Goal: Task Accomplishment & Management: Manage account settings

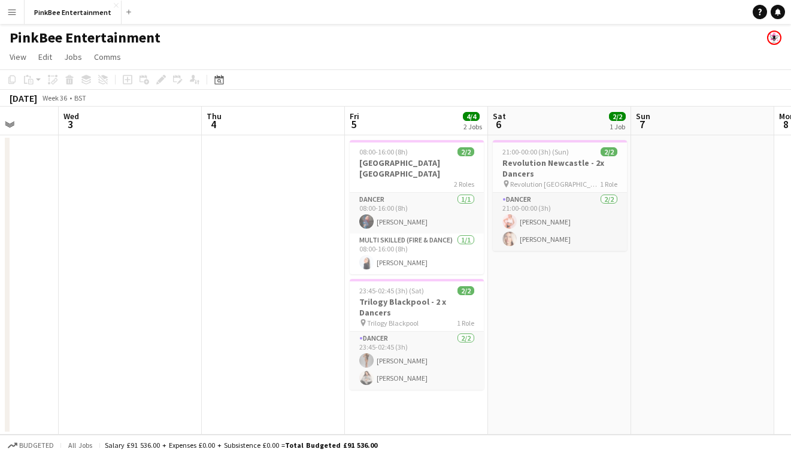
scroll to position [0, 370]
click at [407, 296] on h3 "Trilogy Blackpool - 2 x Dancers" at bounding box center [417, 307] width 134 height 22
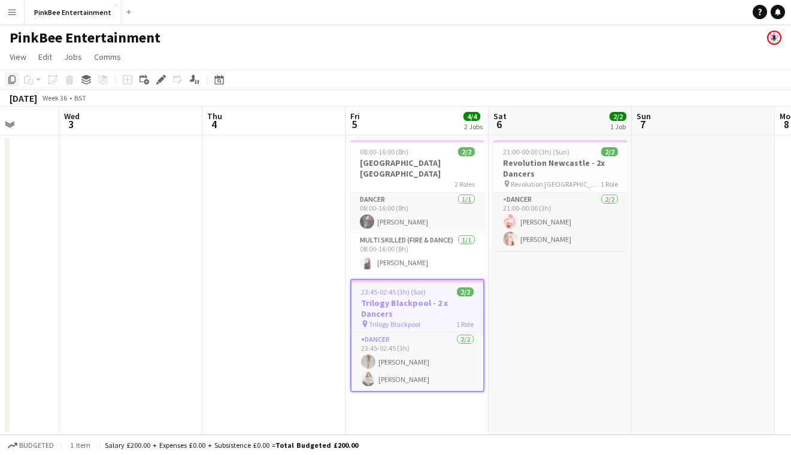
click at [8, 83] on icon at bounding box center [11, 79] width 7 height 8
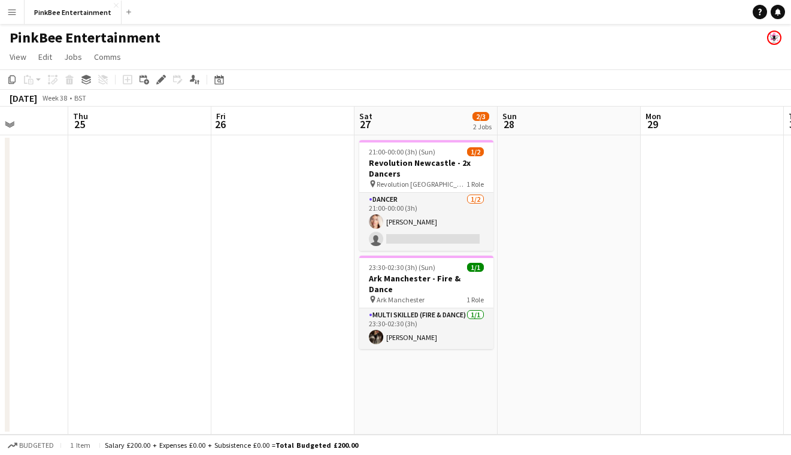
scroll to position [0, 434]
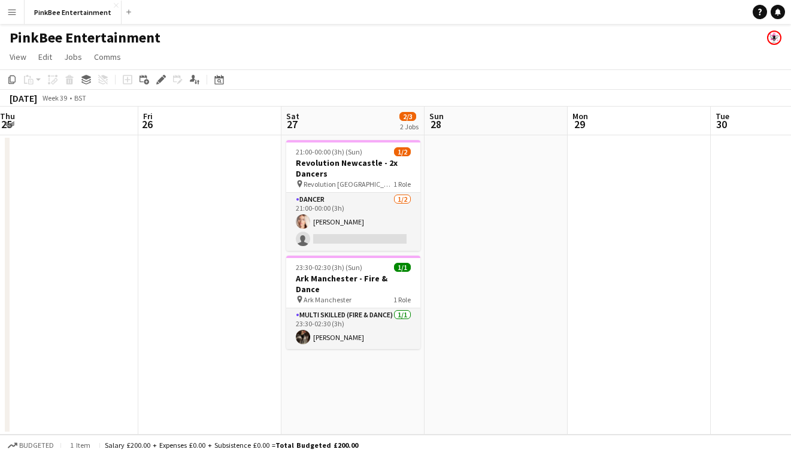
click at [359, 365] on app-date-cell "21:00-00:00 (3h) (Sun) 1/2 Revolution Newcastle - 2x Dancers pin Revolution New…" at bounding box center [352, 284] width 143 height 299
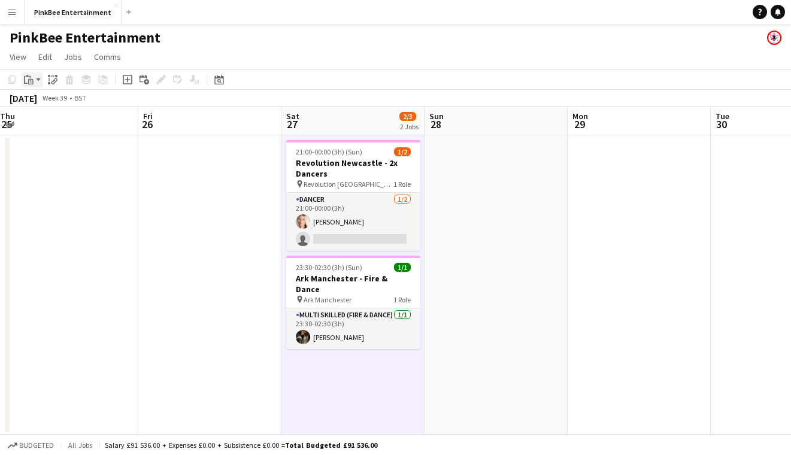
click at [27, 78] on icon "Paste" at bounding box center [29, 80] width 10 height 10
click at [45, 100] on link "Paste Command V" at bounding box center [79, 102] width 95 height 11
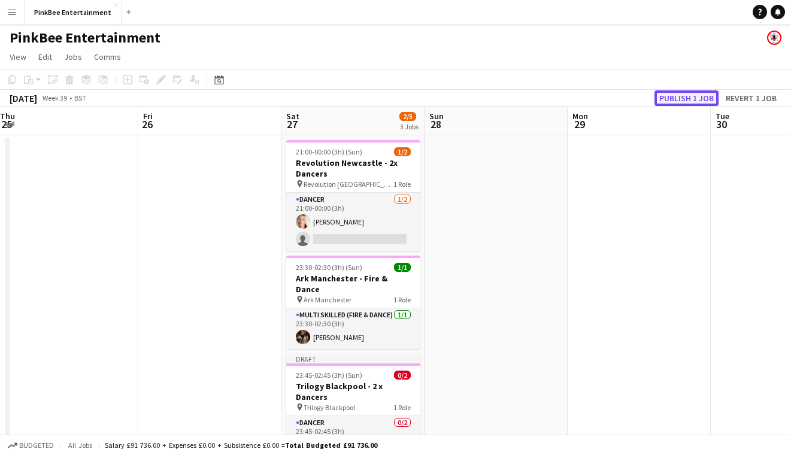
click at [688, 98] on button "Publish 1 job" at bounding box center [686, 98] width 64 height 16
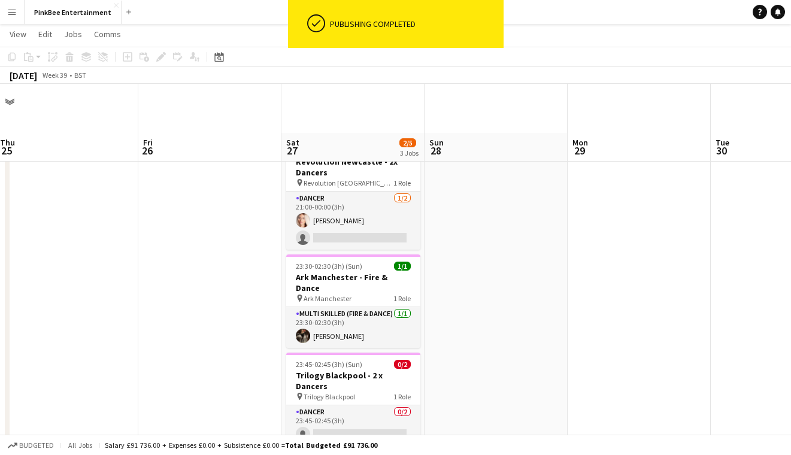
scroll to position [55, 0]
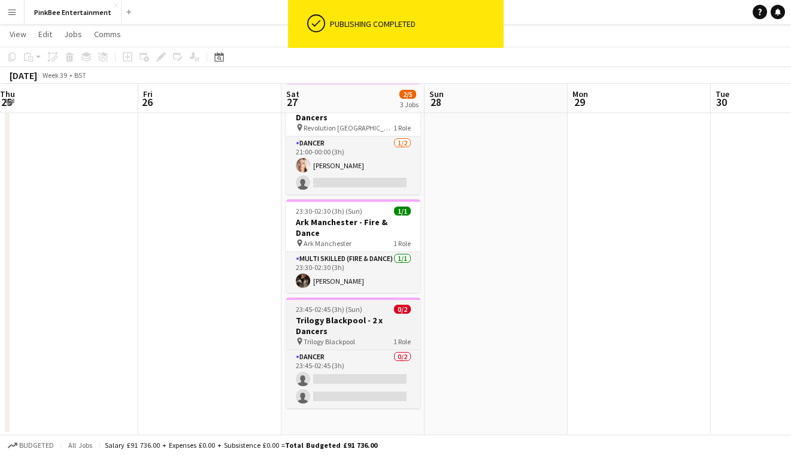
click at [356, 336] on div "pin Trilogy Blackpool 1 Role" at bounding box center [353, 341] width 134 height 10
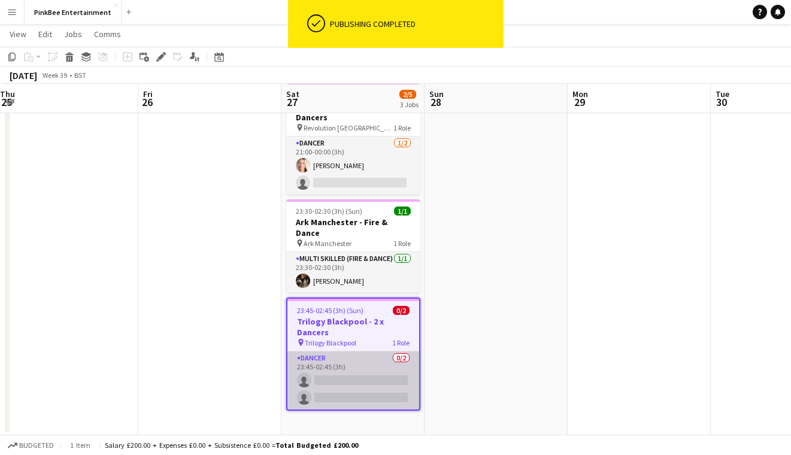
click at [350, 351] on app-card-role "Dancer 0/2 23:45-02:45 (3h) single-neutral-actions single-neutral-actions" at bounding box center [353, 380] width 132 height 58
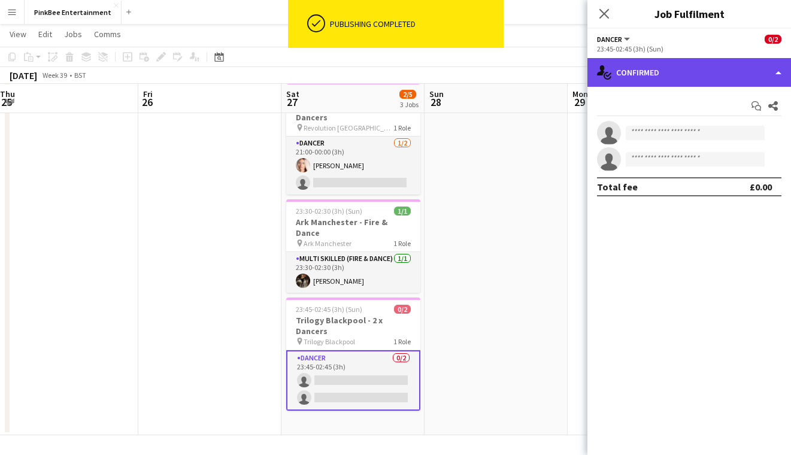
click at [704, 80] on div "single-neutral-actions-check-2 Confirmed" at bounding box center [689, 72] width 204 height 29
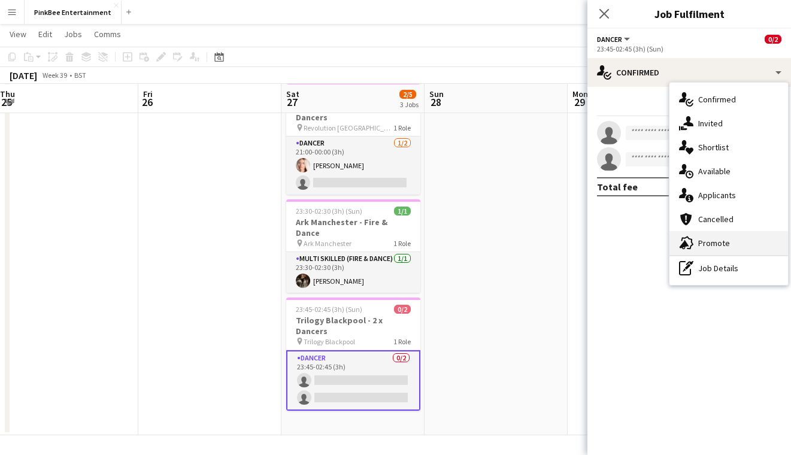
click at [721, 241] on span "Promote" at bounding box center [714, 243] width 32 height 11
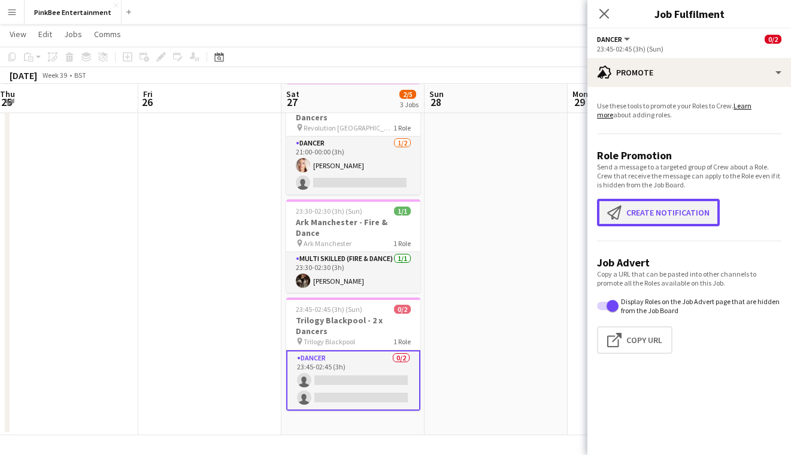
click at [676, 215] on button "Create notification Create notification" at bounding box center [658, 213] width 123 height 28
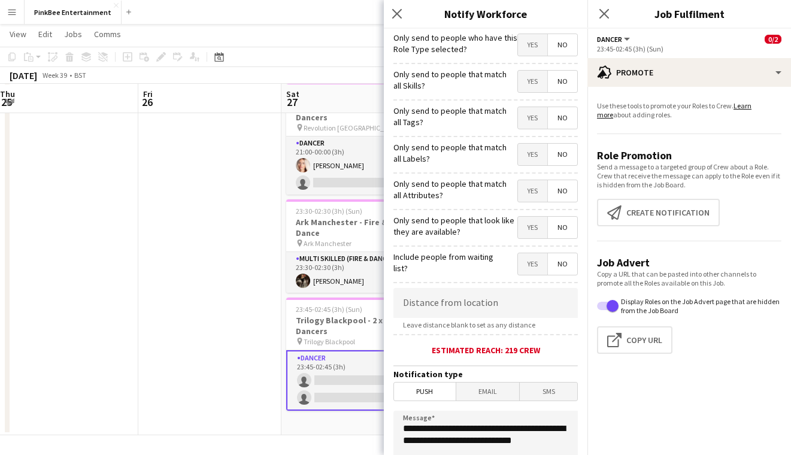
click at [528, 46] on span "Yes" at bounding box center [532, 45] width 29 height 22
click at [436, 309] on input at bounding box center [485, 303] width 184 height 30
type input "****"
click at [600, 12] on icon "Close pop-in" at bounding box center [603, 13] width 11 height 11
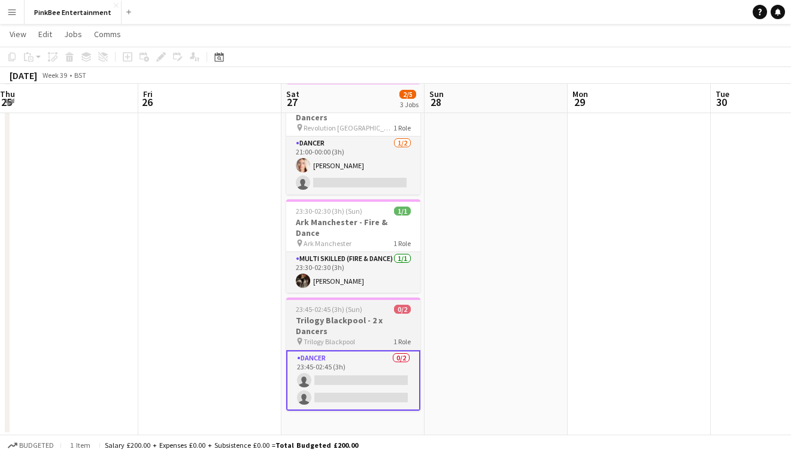
click at [373, 336] on div "pin Trilogy Blackpool 1 Role" at bounding box center [353, 341] width 134 height 10
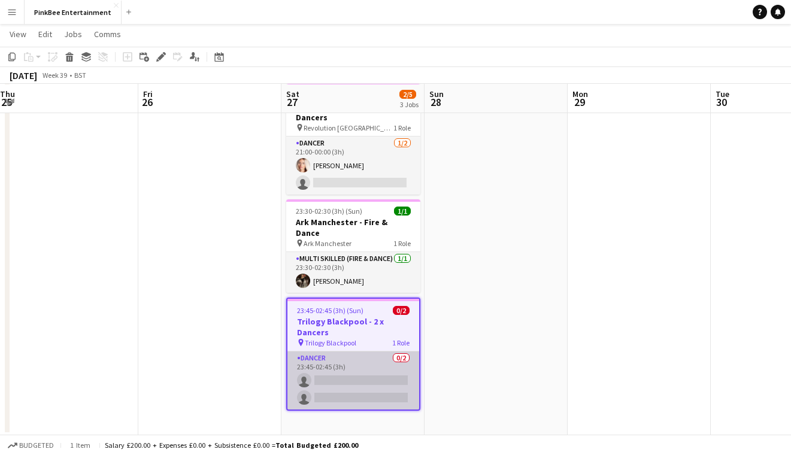
click at [368, 351] on app-card-role "Dancer 0/2 23:45-02:45 (3h) single-neutral-actions single-neutral-actions" at bounding box center [353, 380] width 132 height 58
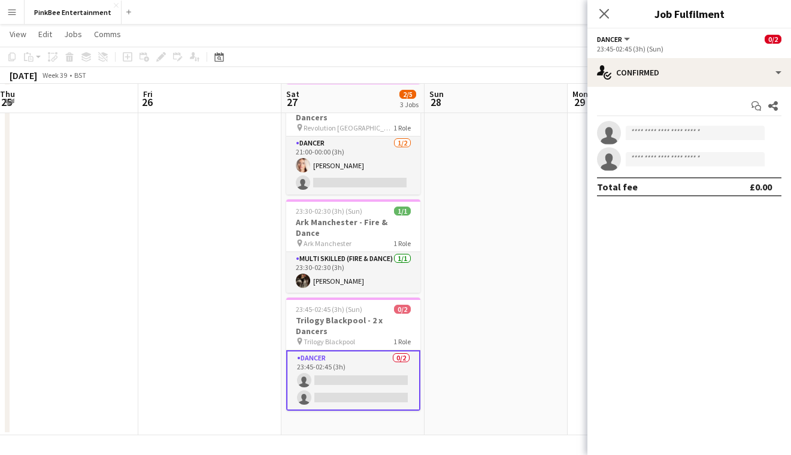
click at [780, 48] on div "23:45-02:45 (3h) (Sun)" at bounding box center [689, 48] width 184 height 9
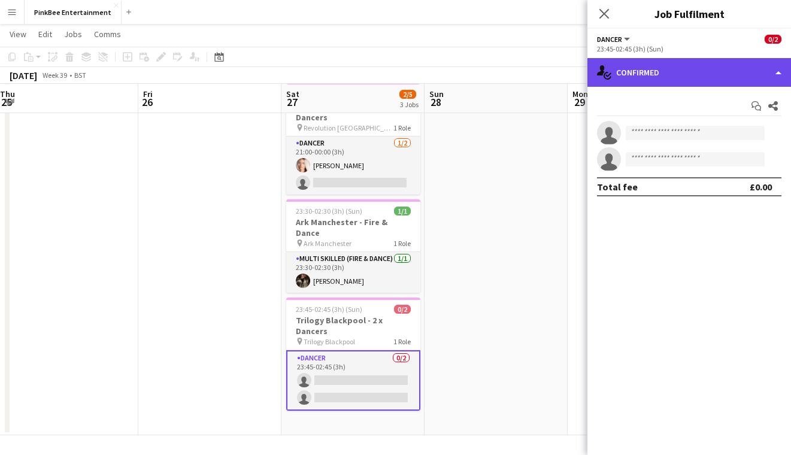
click at [756, 76] on div "single-neutral-actions-check-2 Confirmed" at bounding box center [689, 72] width 204 height 29
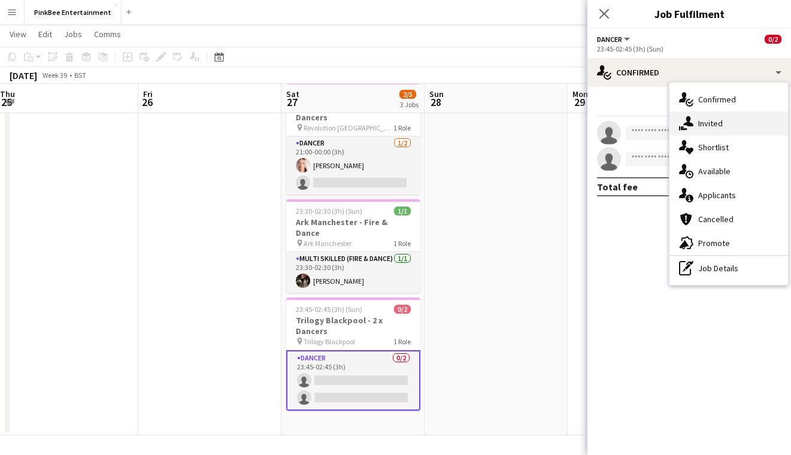
click at [726, 121] on div "single-neutral-actions-share-1 Invited" at bounding box center [728, 123] width 119 height 24
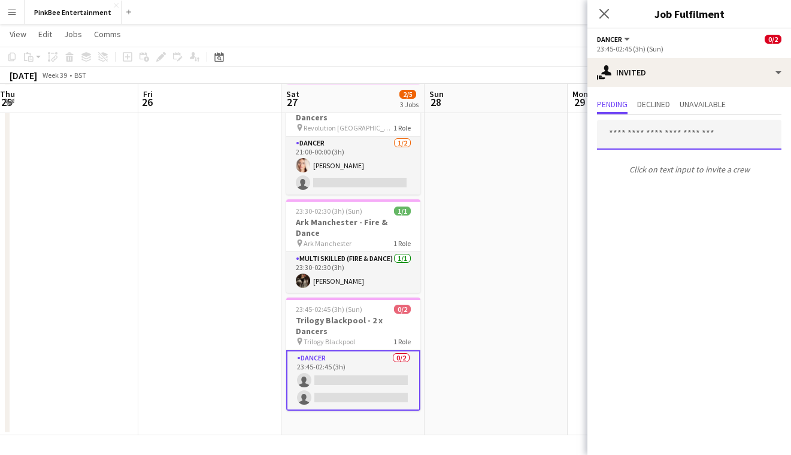
click at [662, 138] on input "text" at bounding box center [689, 135] width 184 height 30
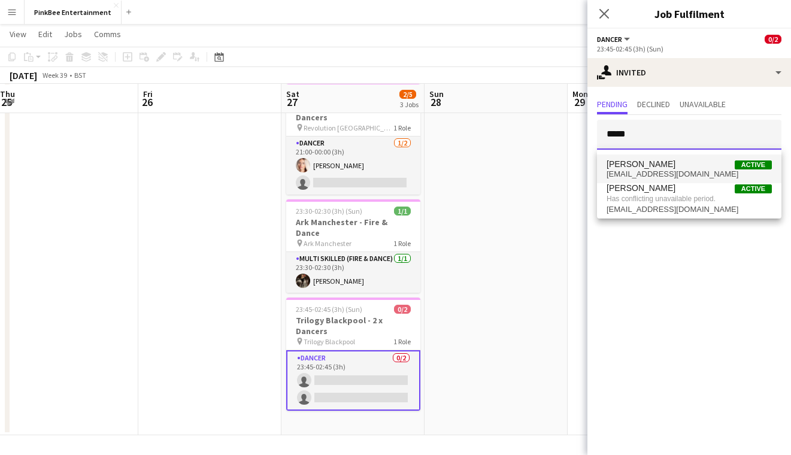
type input "*****"
click at [672, 169] on span "[EMAIL_ADDRESS][DOMAIN_NAME]" at bounding box center [688, 174] width 165 height 10
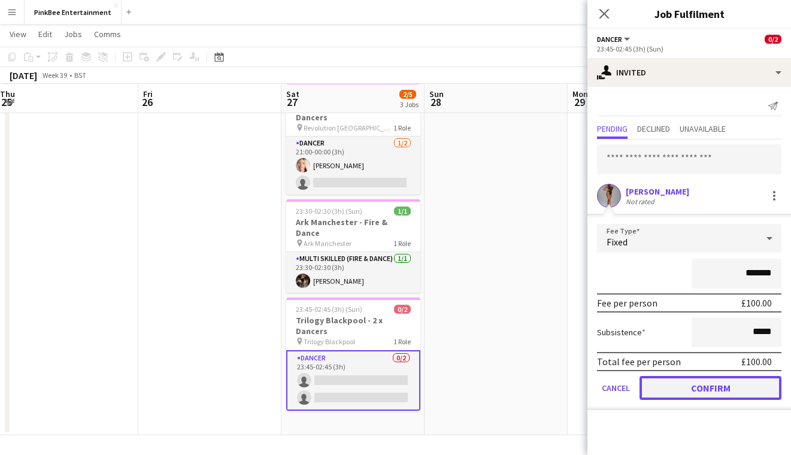
click at [701, 389] on button "Confirm" at bounding box center [710, 388] width 142 height 24
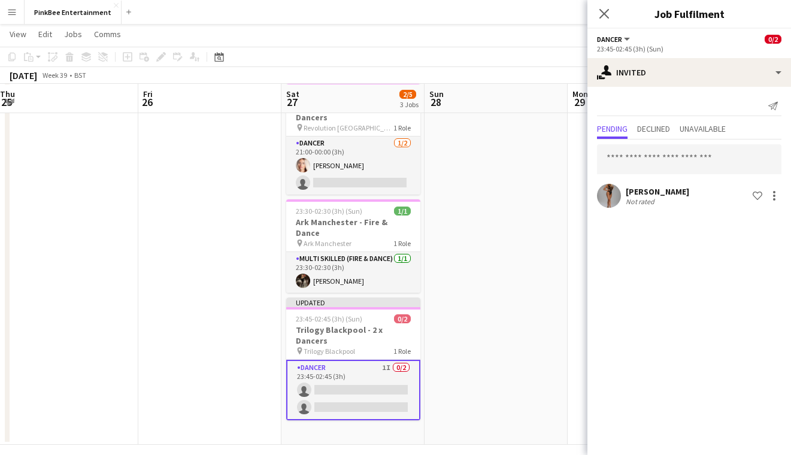
click at [605, 17] on icon "Close pop-in" at bounding box center [604, 14] width 10 height 10
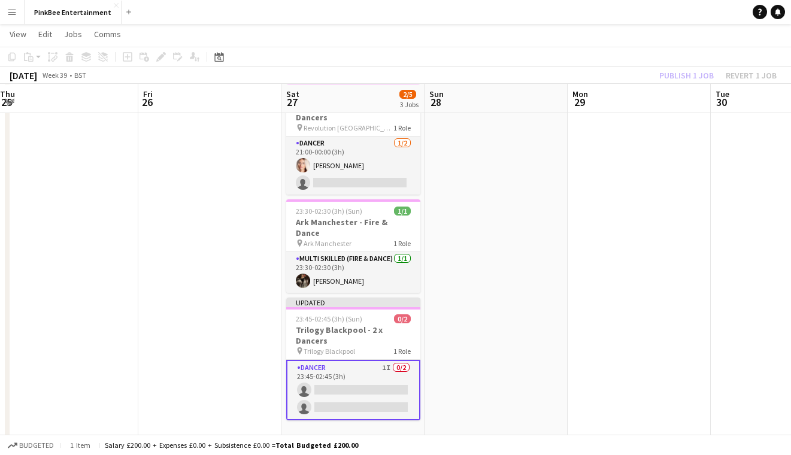
click at [668, 75] on div "Publish 1 job Revert 1 job" at bounding box center [718, 76] width 146 height 16
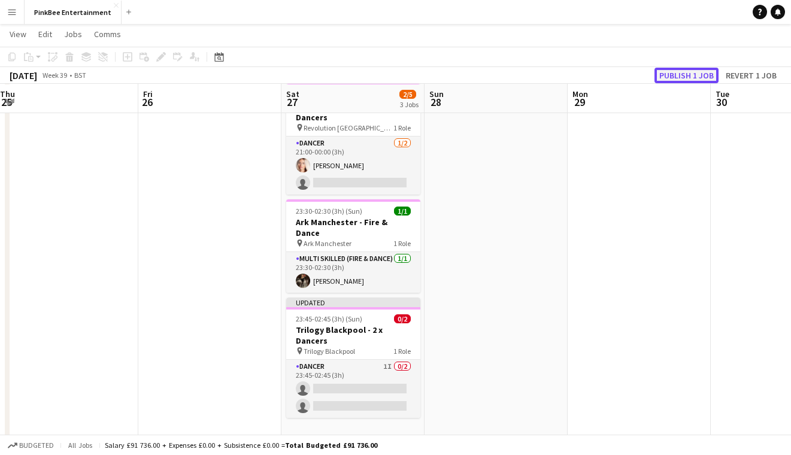
click at [668, 75] on button "Publish 1 job" at bounding box center [686, 76] width 64 height 16
